Goal: Task Accomplishment & Management: Use online tool/utility

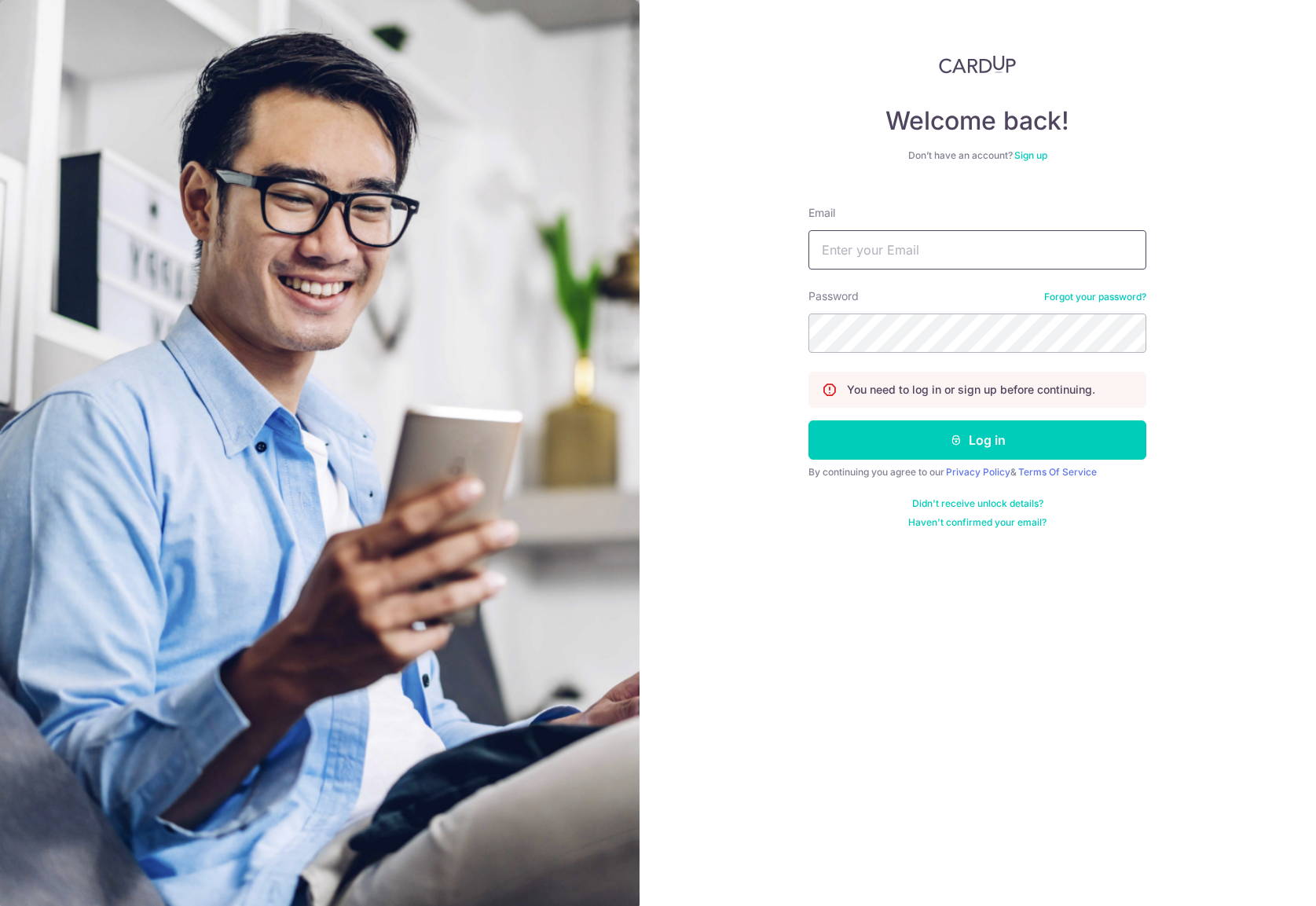
type input "[PERSON_NAME][EMAIL_ADDRESS][DOMAIN_NAME]"
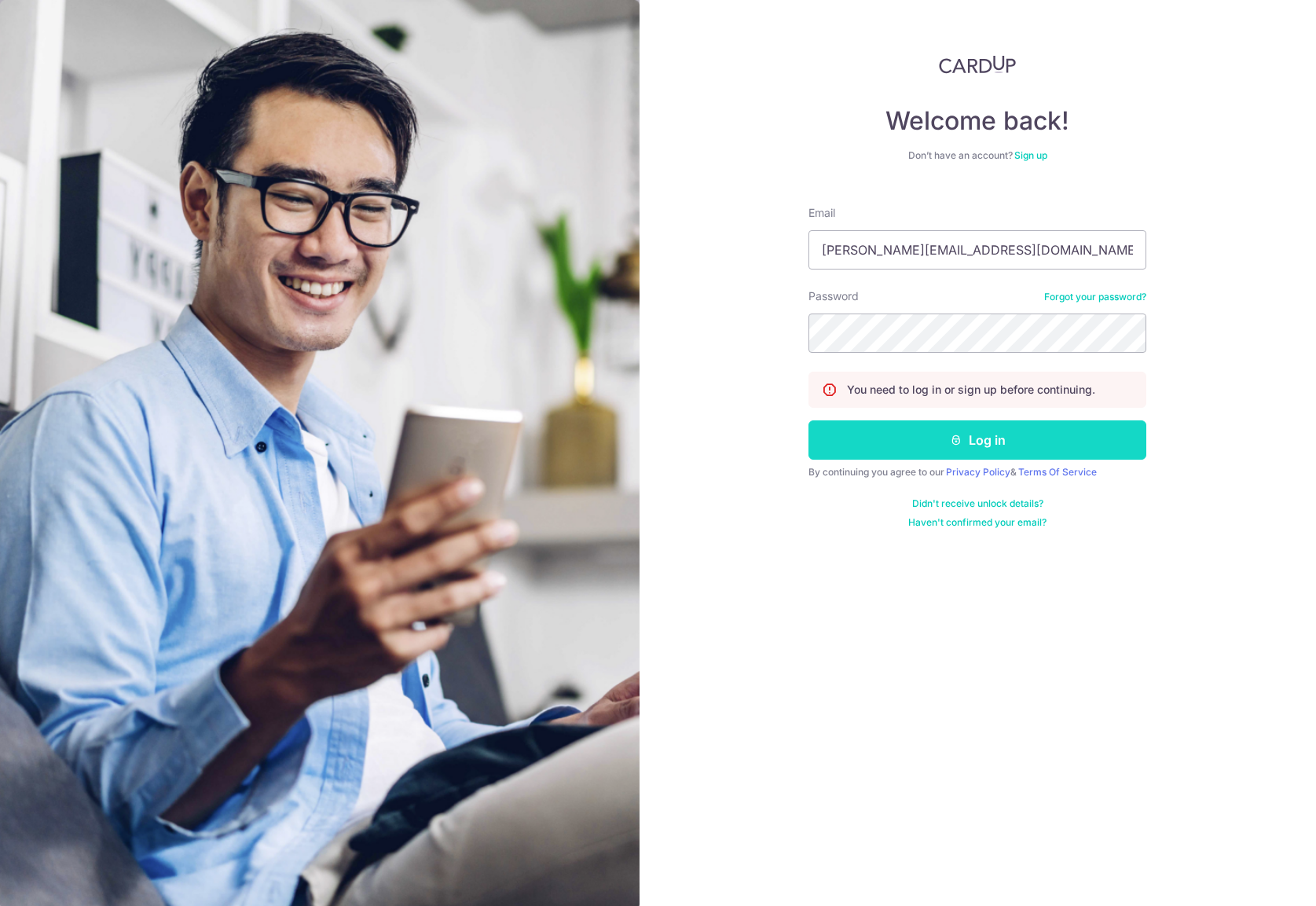
click at [939, 449] on button "Log in" at bounding box center [977, 439] width 338 height 39
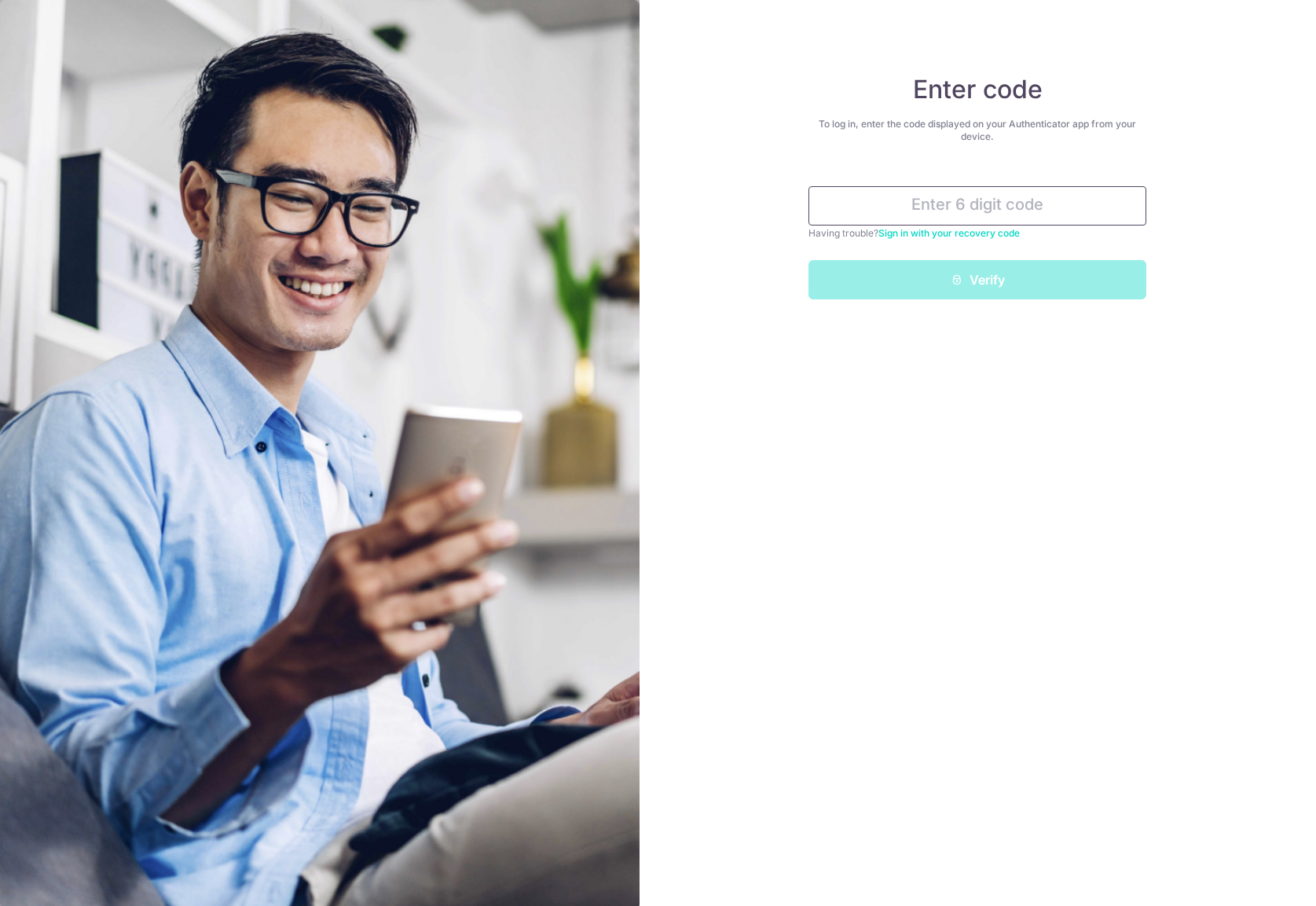
click at [957, 213] on input "text" at bounding box center [977, 205] width 338 height 39
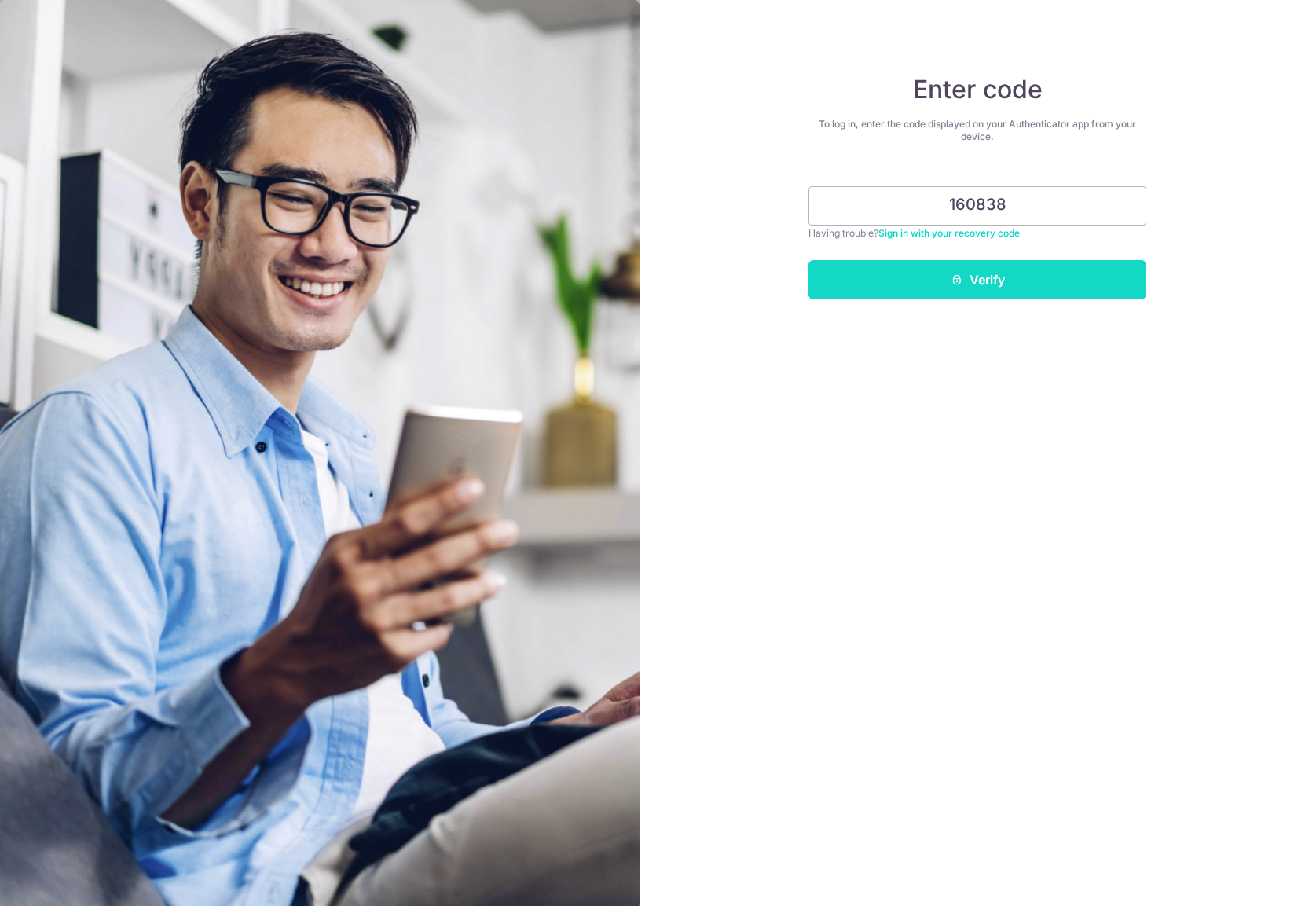
type input "160838"
click at [983, 288] on button "Verify" at bounding box center [977, 279] width 338 height 39
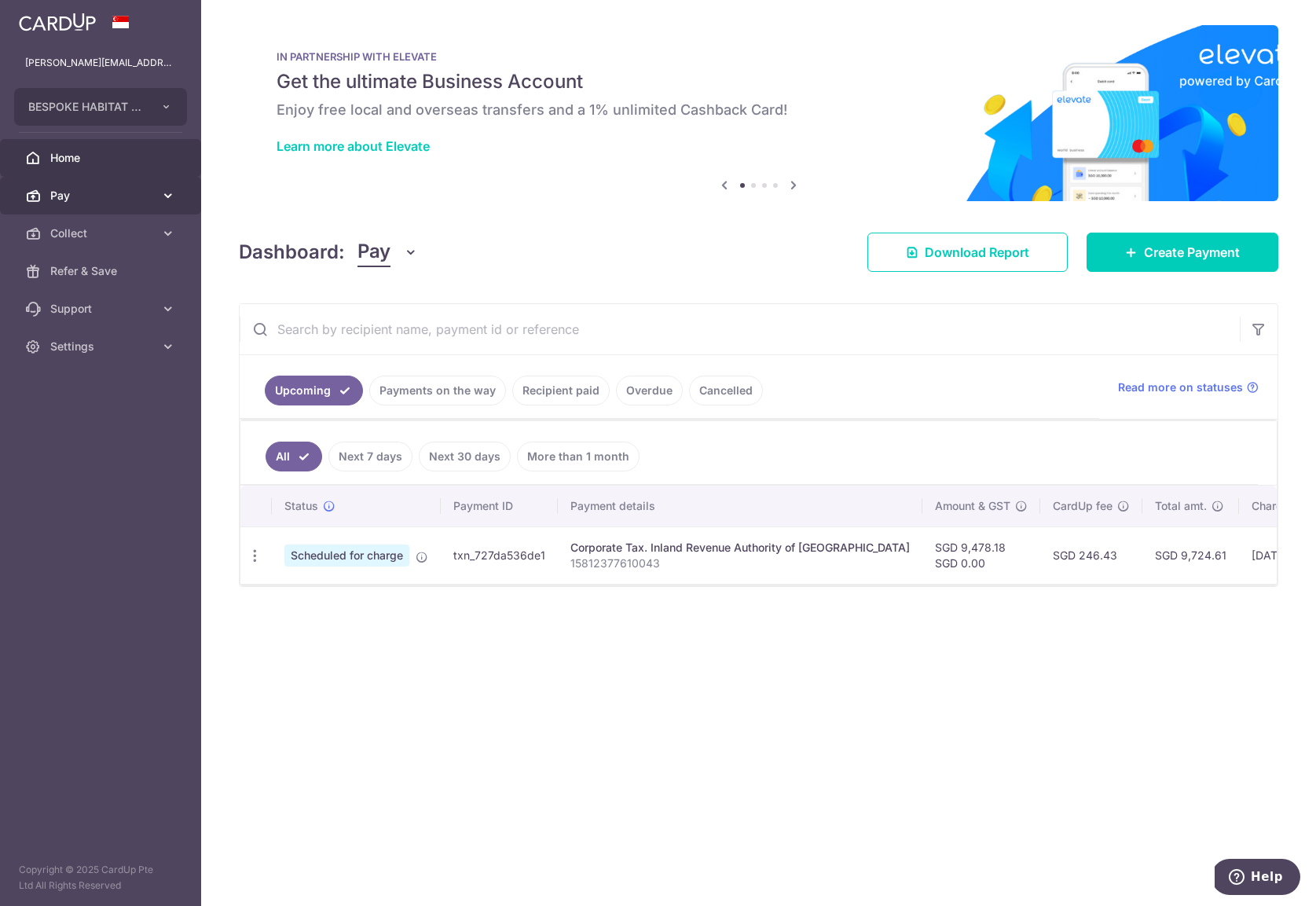
click at [98, 198] on span "Pay" at bounding box center [102, 196] width 104 height 16
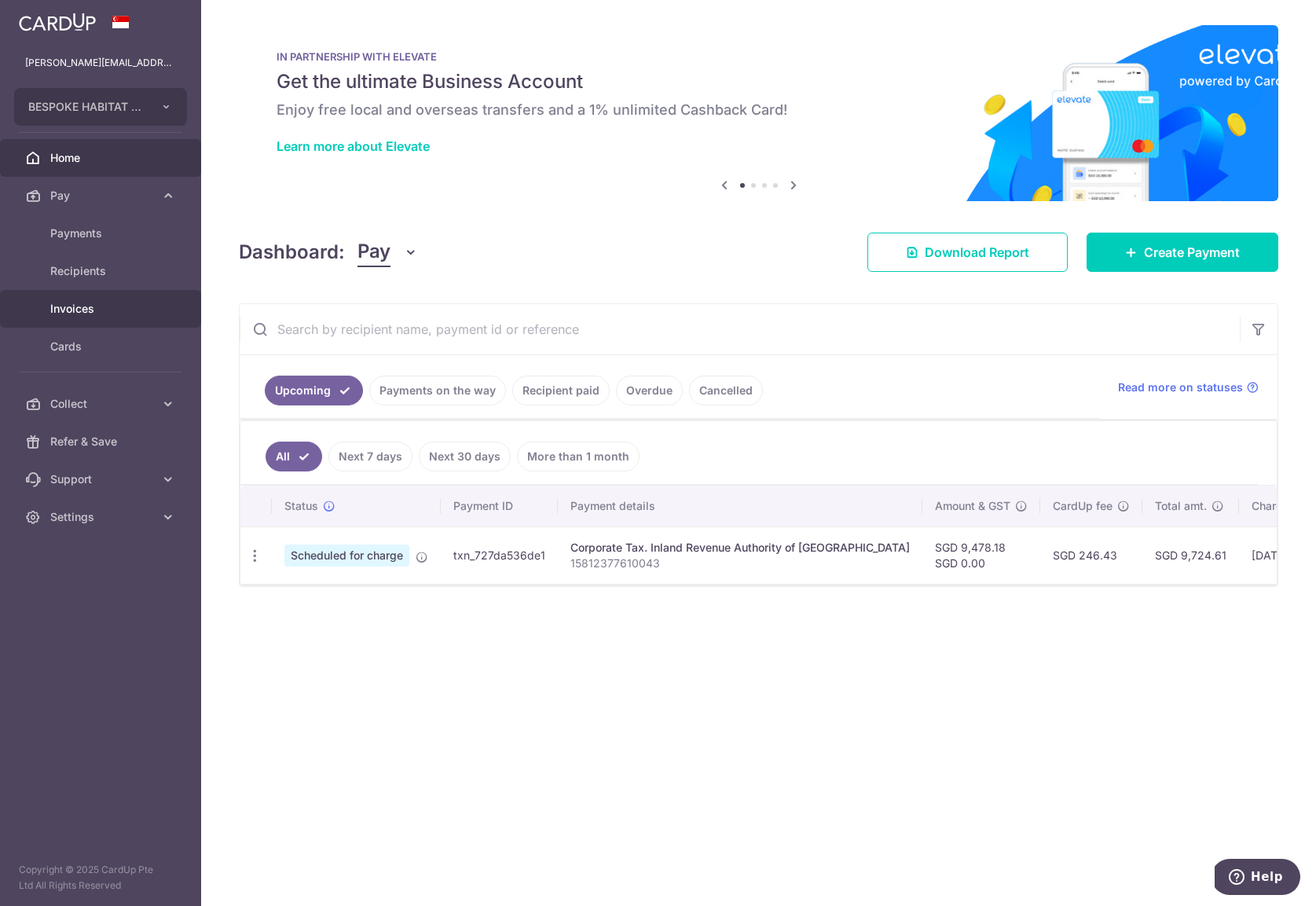
click at [72, 302] on span "Invoices" at bounding box center [102, 309] width 104 height 16
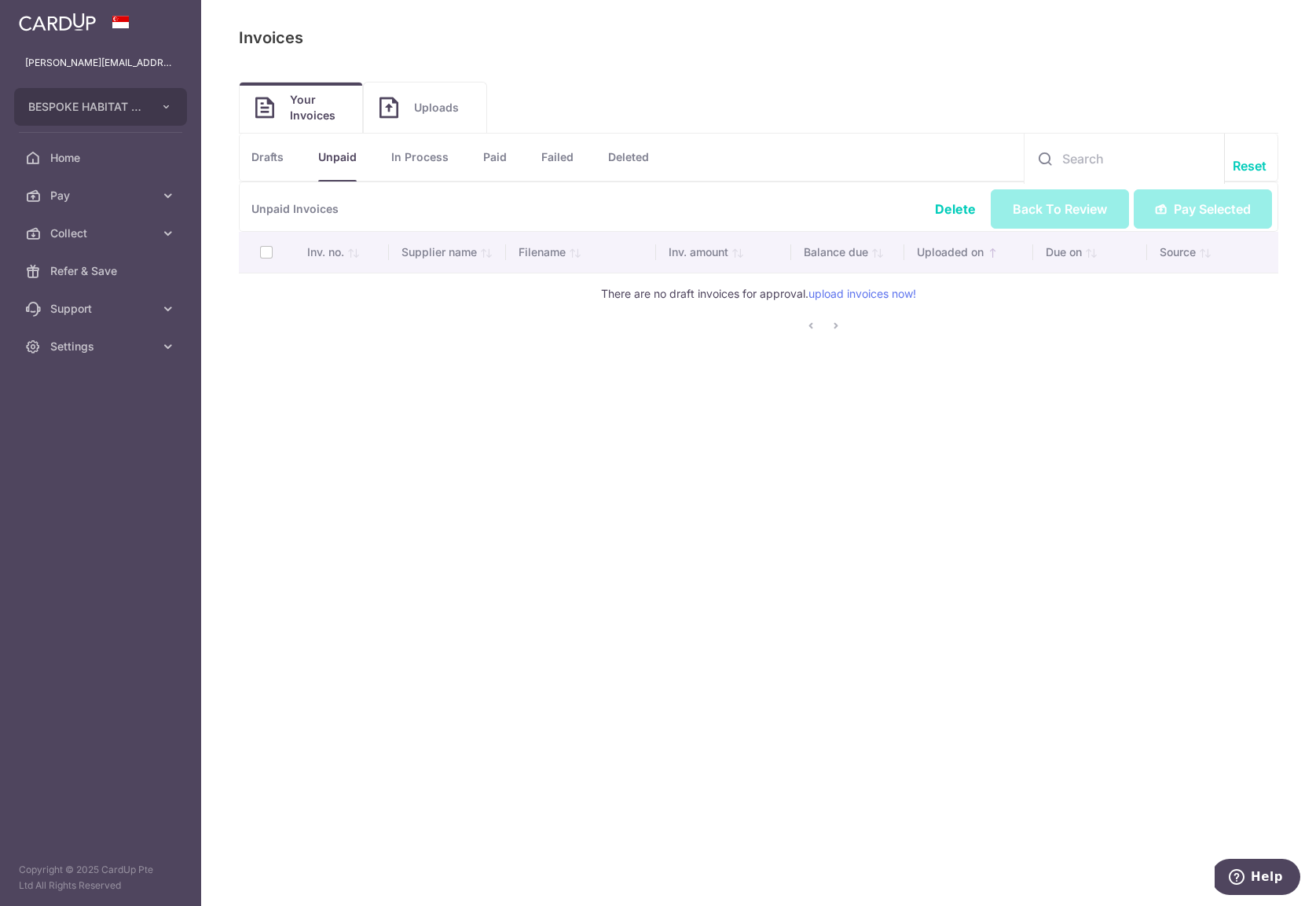
click at [417, 110] on span "Uploads" at bounding box center [442, 107] width 57 height 16
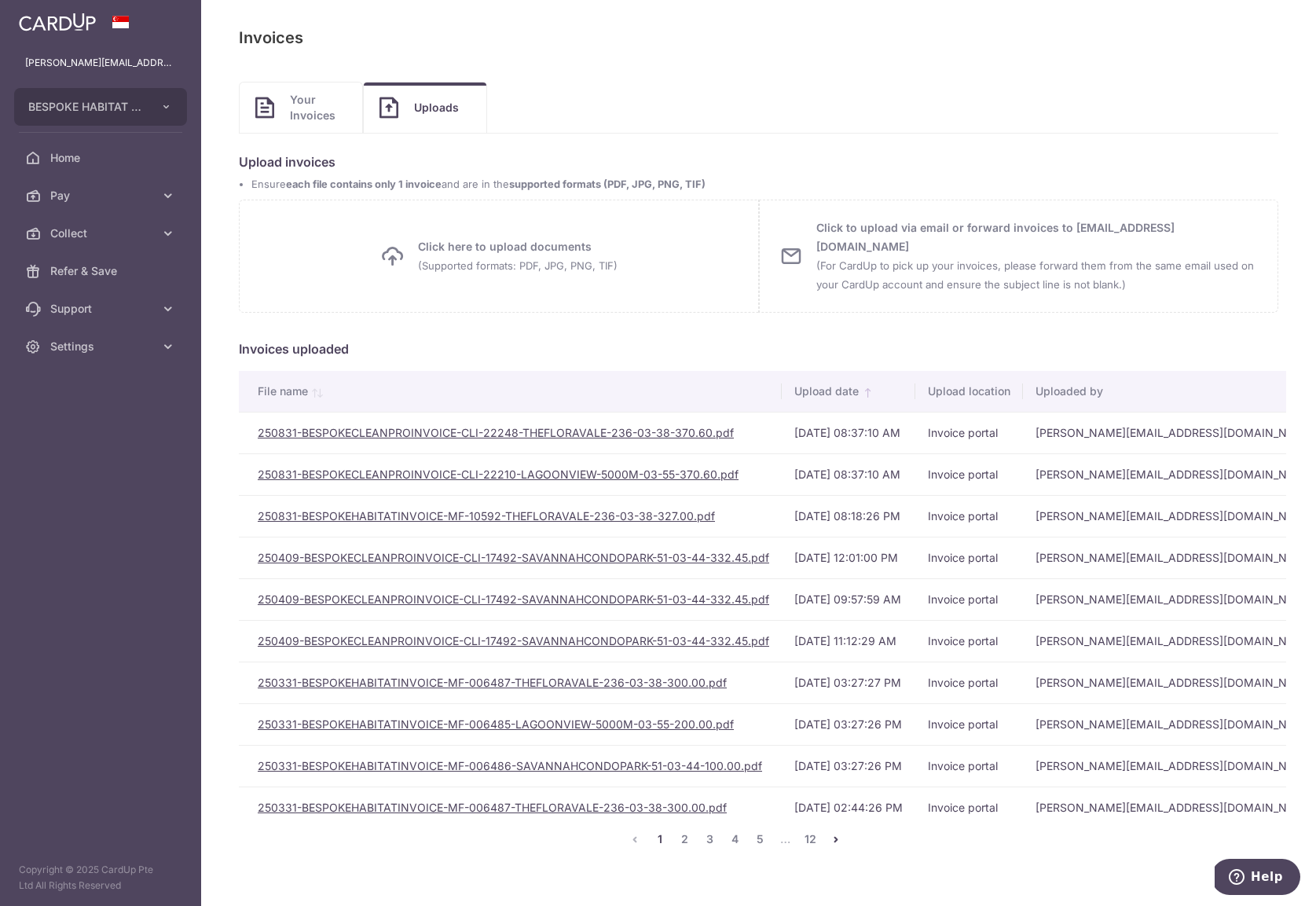
click at [535, 262] on small "(Supported formats: PDF, JPG, PNG, TIF)" at bounding box center [518, 265] width 200 height 12
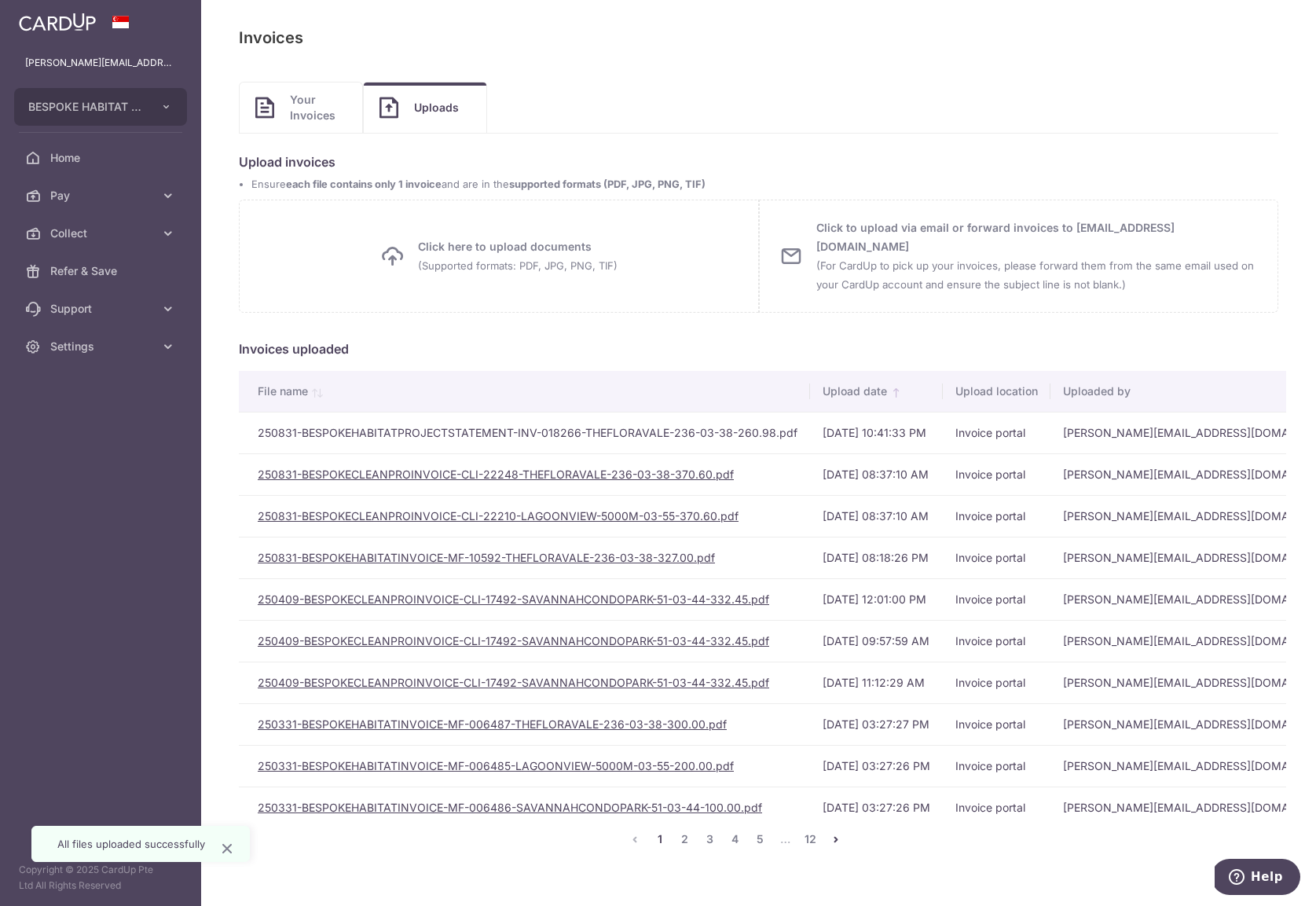
click at [493, 423] on td "250831-BESPOKEHABITATPROJECTSTATEMENT-INV-018266-THEFLORAVALE-236-03-38-260.98.…" at bounding box center [525, 433] width 571 height 42
